Goal: Book appointment/travel/reservation

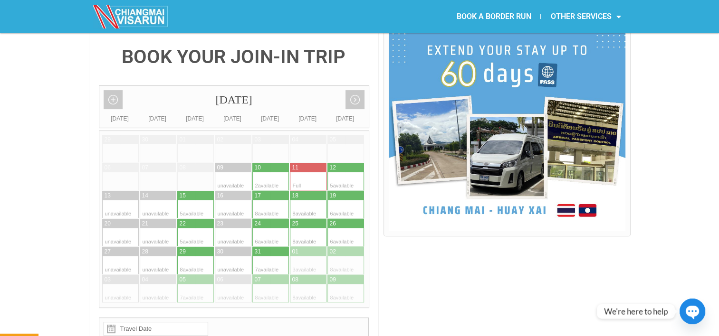
scroll to position [236, 0]
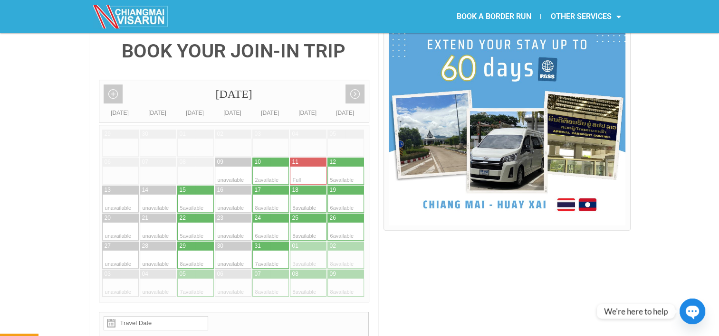
click at [342, 158] on div at bounding box center [336, 162] width 19 height 9
type input "[DATE]"
radio input "true"
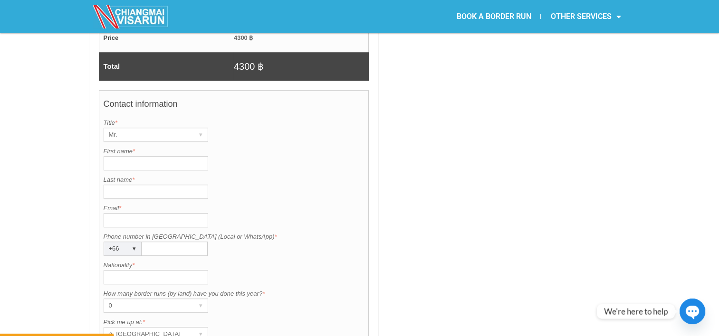
scroll to position [707, 0]
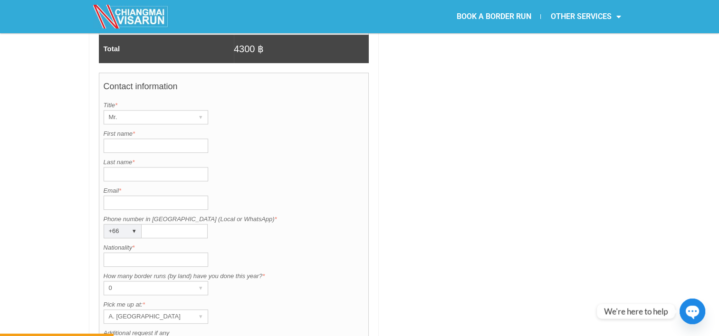
click at [182, 139] on input "First name *" at bounding box center [156, 146] width 104 height 14
type input "Jinsee"
click at [147, 167] on input "Last name *" at bounding box center [156, 174] width 104 height 14
type input "[PERSON_NAME]"
click at [142, 253] on input "Nationality *" at bounding box center [156, 260] width 104 height 14
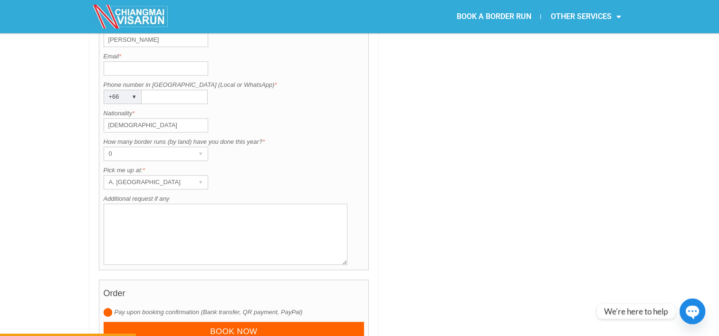
scroll to position [853, 0]
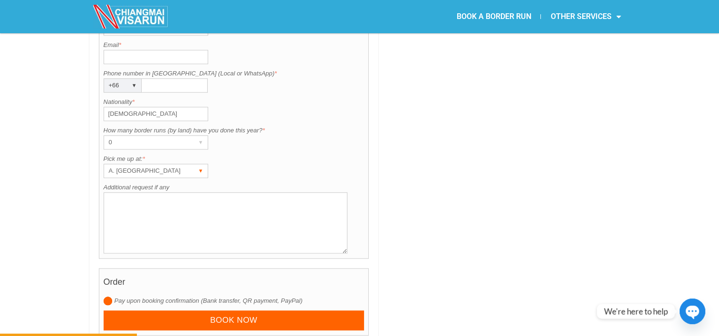
type input "[DEMOGRAPHIC_DATA]"
click at [198, 164] on div "▾" at bounding box center [200, 170] width 13 height 13
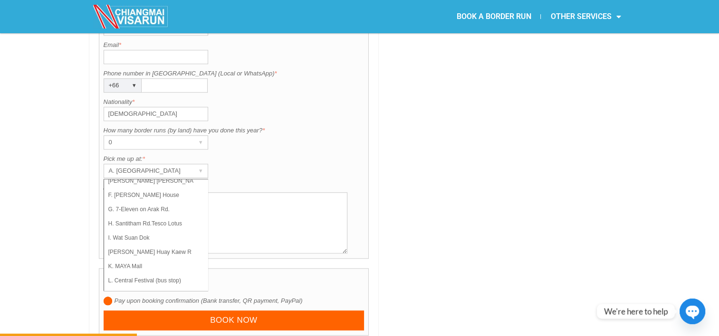
scroll to position [67, 0]
click at [170, 273] on li "L. Central Festival (bus stop)" at bounding box center [151, 280] width 95 height 14
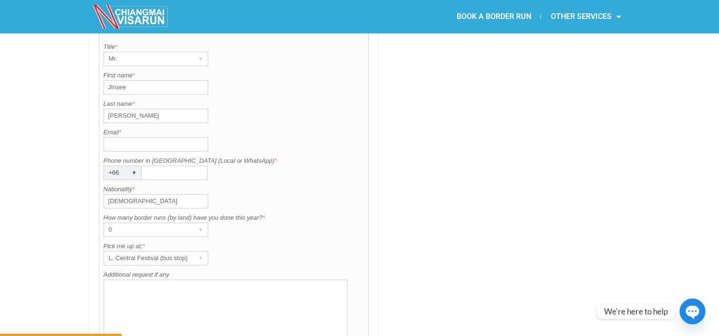
scroll to position [760, 0]
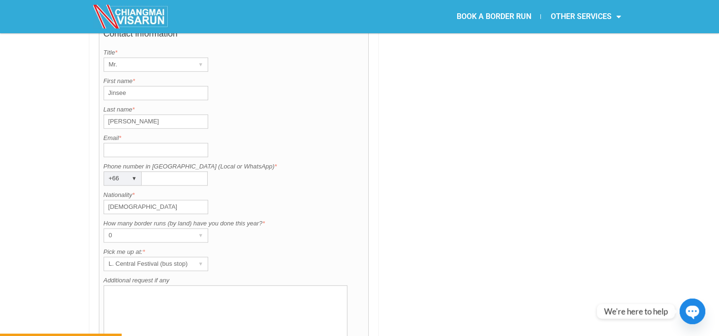
click at [150, 143] on input "Email *" at bounding box center [156, 150] width 104 height 14
type input "[EMAIL_ADDRESS][DOMAIN_NAME]"
click at [175, 171] on input "Phone number in [GEOGRAPHIC_DATA] (Local or WhatsApp) *" at bounding box center [175, 178] width 66 height 14
click at [107, 143] on input "[EMAIL_ADDRESS][DOMAIN_NAME]" at bounding box center [156, 150] width 104 height 14
click at [150, 171] on input "Phone number in [GEOGRAPHIC_DATA] (Local or WhatsApp) *" at bounding box center [175, 178] width 66 height 14
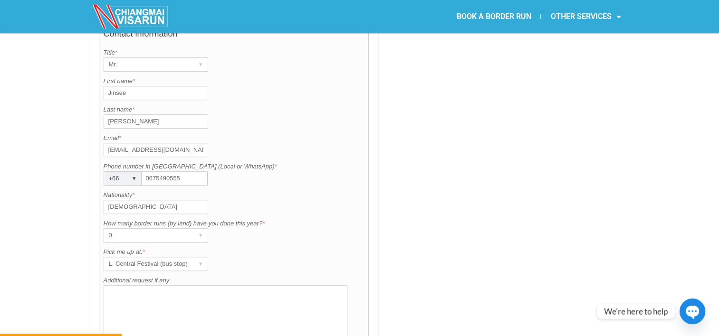
click at [154, 171] on input "0675490555" at bounding box center [175, 178] width 66 height 14
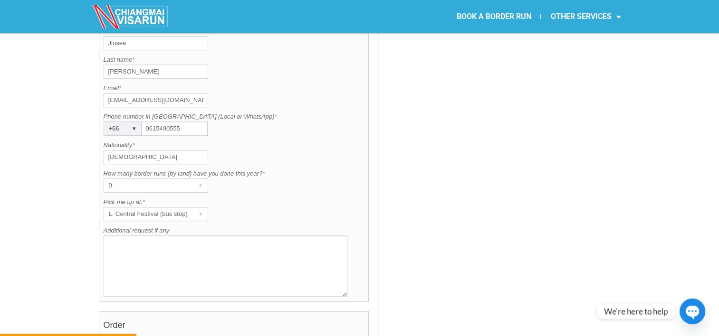
scroll to position [862, 0]
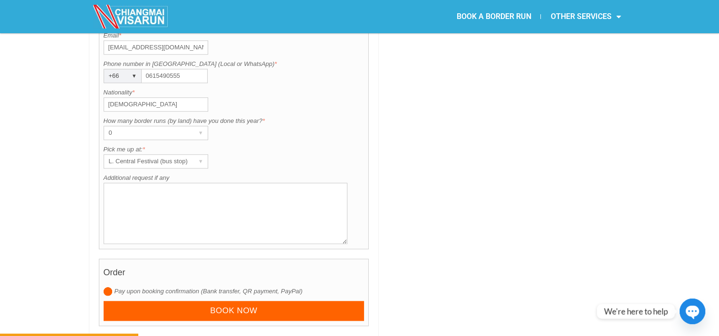
type input "0615490555"
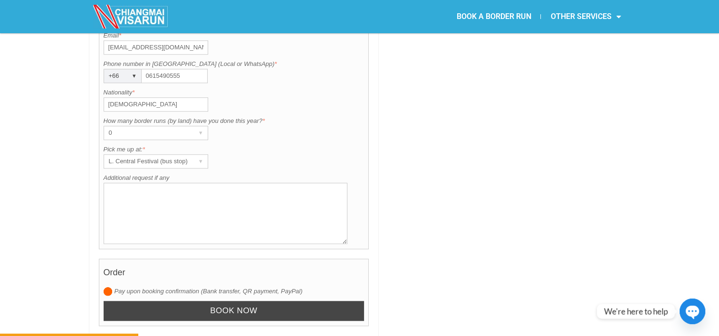
click at [354, 301] on input "Book now" at bounding box center [234, 311] width 261 height 20
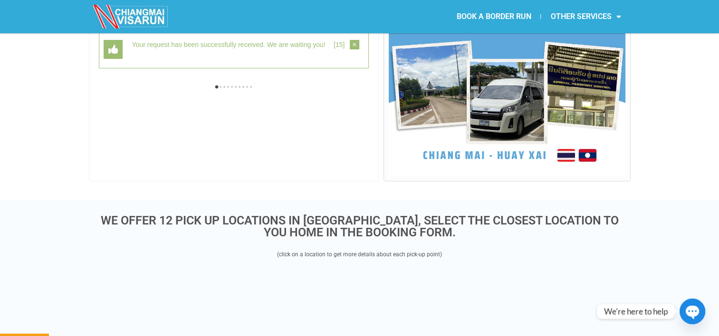
scroll to position [245, 0]
